Goal: Information Seeking & Learning: Learn about a topic

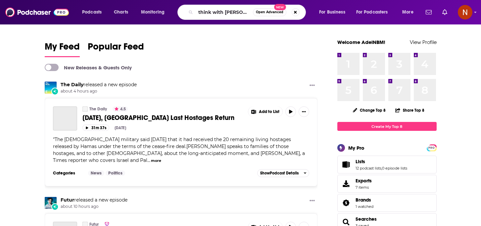
type input "think with [PERSON_NAME]"
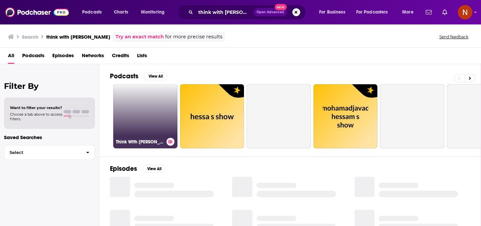
click at [131, 144] on h3 "Think With [PERSON_NAME]" at bounding box center [140, 142] width 48 height 6
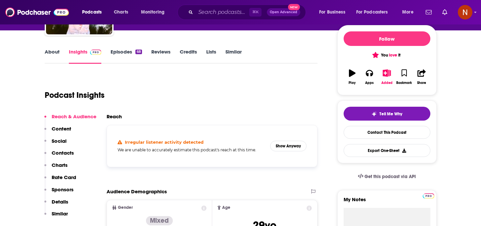
scroll to position [78, 0]
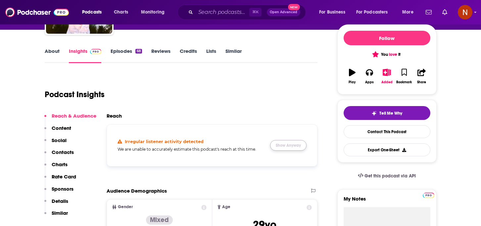
click at [286, 144] on button "Show Anyway" at bounding box center [288, 145] width 36 height 11
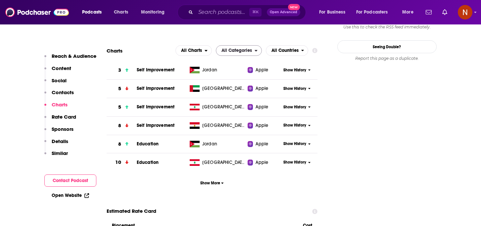
scroll to position [683, 0]
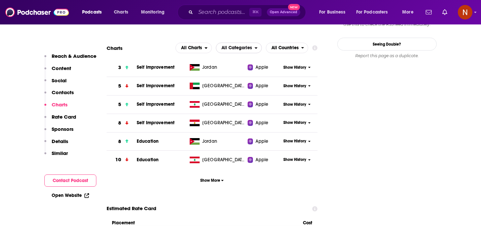
click at [251, 46] on span "All Categories" at bounding box center [236, 48] width 30 height 5
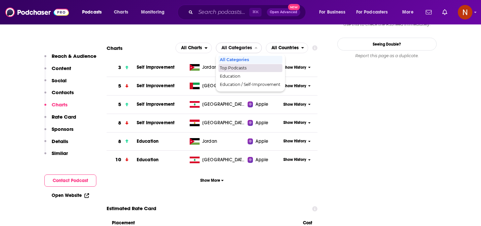
click at [244, 66] on span "Top Podcasts" at bounding box center [250, 68] width 61 height 4
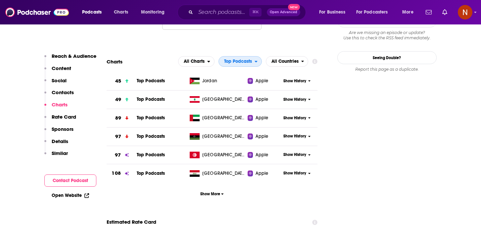
scroll to position [669, 0]
click at [218, 11] on input "Search podcasts, credits, & more..." at bounding box center [223, 12] width 54 height 11
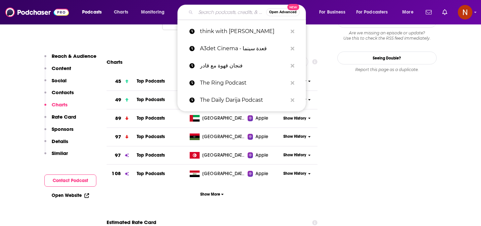
paste input "فيزيوكاست"
type input "فيزيوكاست"
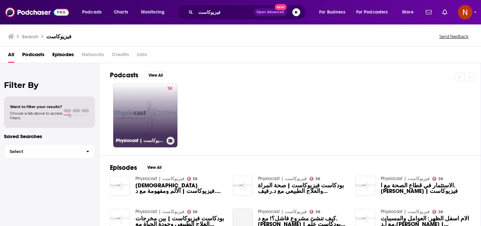
click at [137, 141] on h3 "Physiocast | فيزيوكاست" at bounding box center [140, 141] width 48 height 6
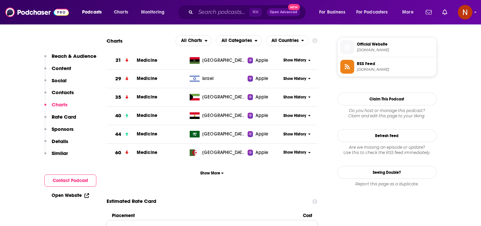
scroll to position [473, 0]
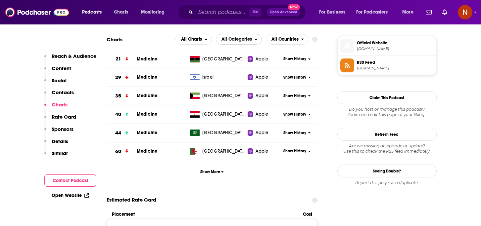
click at [251, 38] on span "All Categories" at bounding box center [236, 39] width 30 height 5
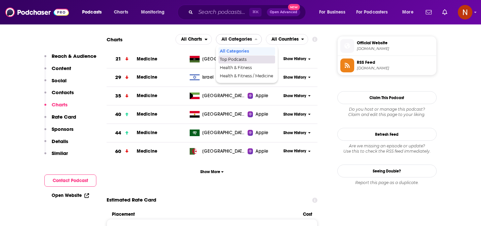
click at [249, 62] on span "Top Podcasts" at bounding box center [246, 60] width 53 height 4
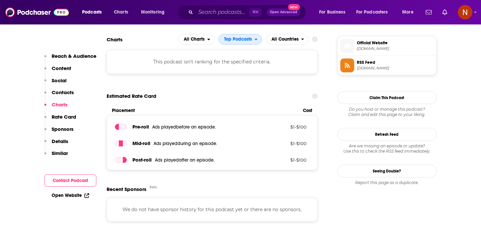
click at [251, 42] on span "Top Podcasts" at bounding box center [238, 39] width 28 height 5
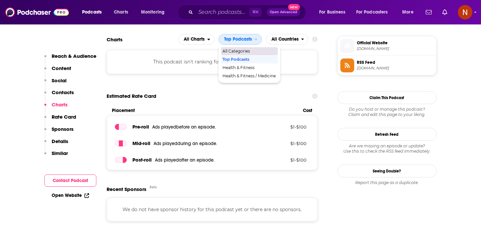
click at [250, 52] on span "All Categories" at bounding box center [248, 51] width 53 height 4
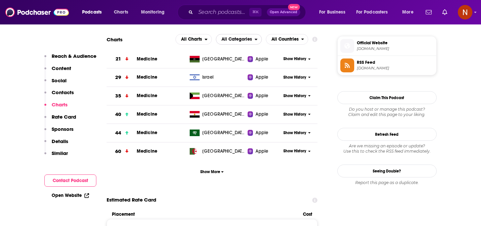
click at [250, 40] on span "All Categories" at bounding box center [236, 39] width 30 height 5
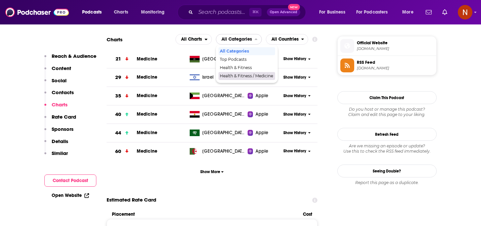
click at [254, 77] on span "Health & Fitness / Medicine" at bounding box center [246, 76] width 53 height 4
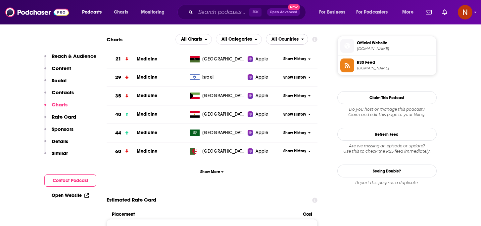
click at [276, 42] on span "All Countries" at bounding box center [284, 39] width 27 height 5
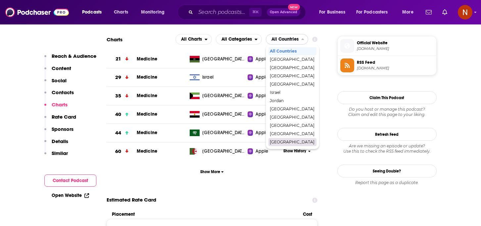
click at [278, 141] on span "[GEOGRAPHIC_DATA]" at bounding box center [292, 142] width 45 height 4
